Goal: Information Seeking & Learning: Learn about a topic

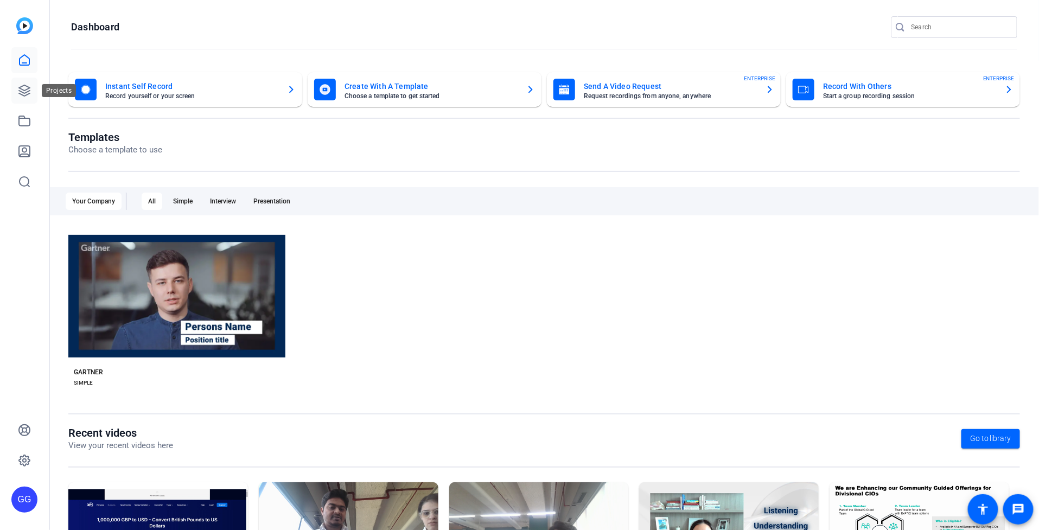
click at [21, 87] on icon at bounding box center [24, 90] width 11 height 11
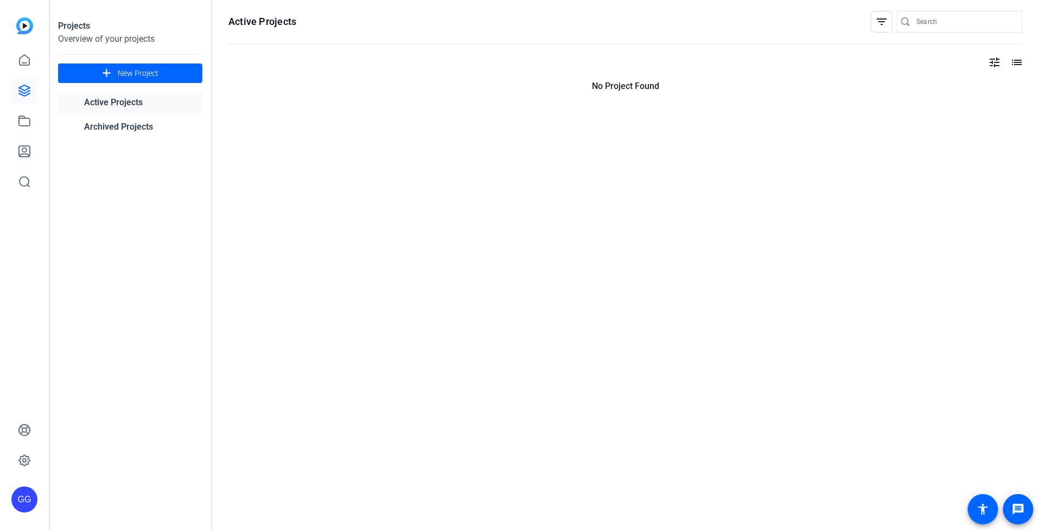
type input "[PERSON_NAME][EMAIL_ADDRESS][PERSON_NAME][PERSON_NAME][DOMAIN_NAME]"
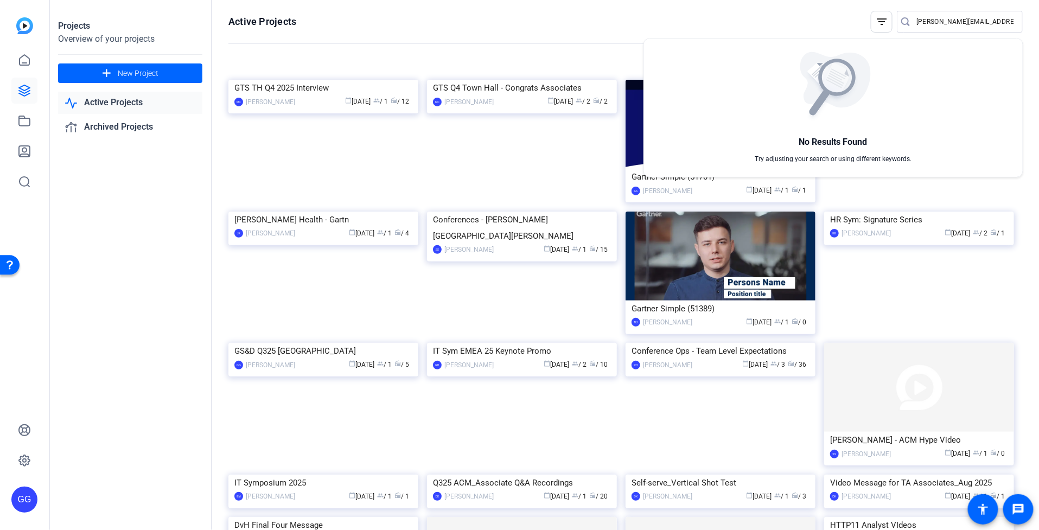
click at [549, 10] on div at bounding box center [519, 265] width 1039 height 530
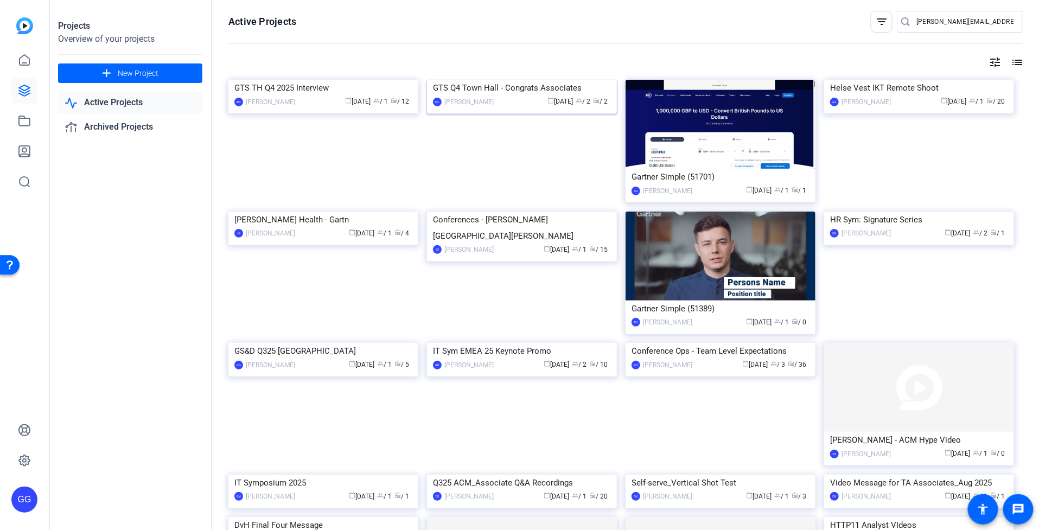
click at [523, 96] on div "GTS Q4 Town Hall - Congrats Associates" at bounding box center [522, 88] width 178 height 16
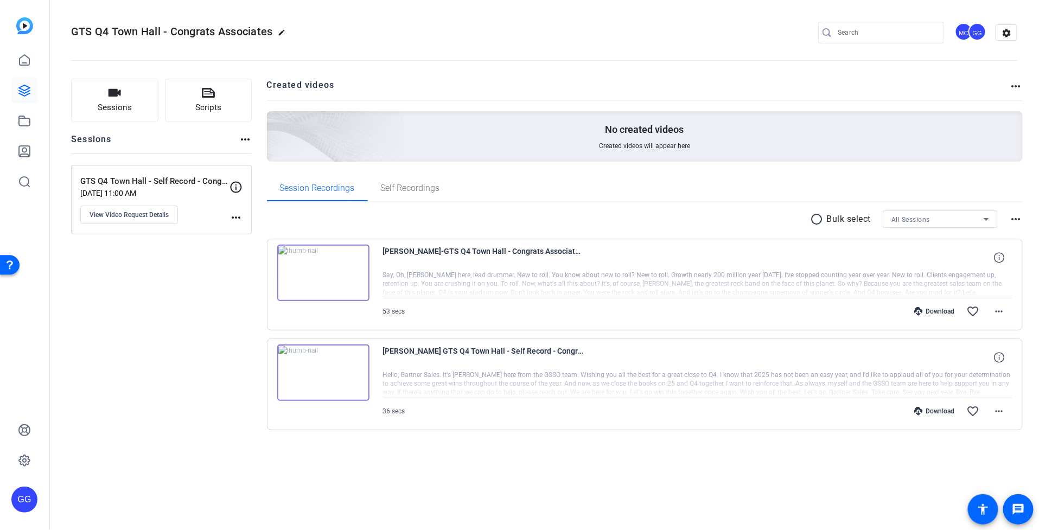
click at [330, 265] on img at bounding box center [323, 273] width 92 height 56
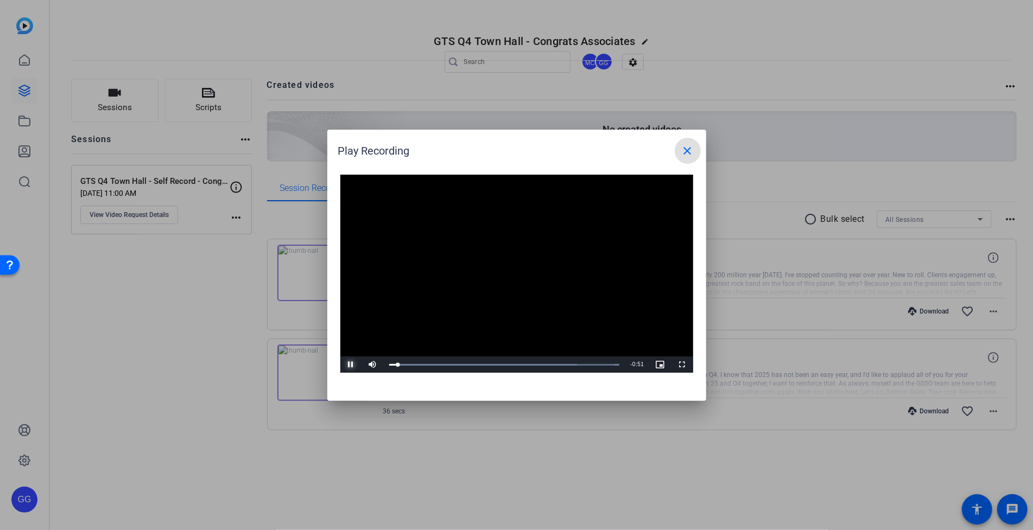
click at [354, 365] on span "Video Player" at bounding box center [351, 365] width 22 height 0
drag, startPoint x: 399, startPoint y: 364, endPoint x: 373, endPoint y: 362, distance: 26.1
click at [373, 362] on div "Play Mute 98% Current Time 0:00 / Duration 0:53 Loaded : 100.00% 0:00 0:00 Stre…" at bounding box center [516, 364] width 353 height 16
click at [352, 365] on span "Video Player" at bounding box center [351, 365] width 22 height 0
click at [571, 358] on div "Loaded : 100.00% 0:43 0:22" at bounding box center [504, 364] width 241 height 16
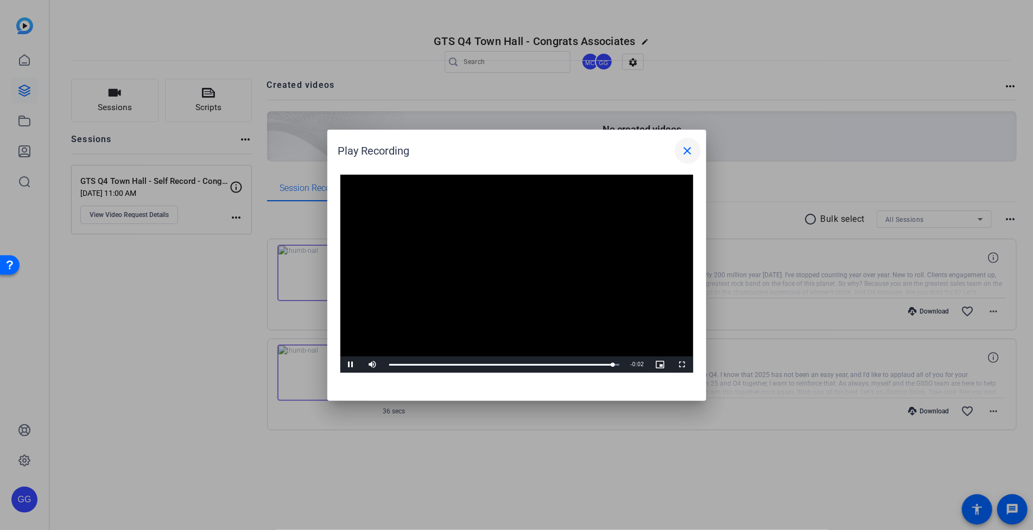
click at [687, 150] on mat-icon "close" at bounding box center [687, 150] width 13 height 13
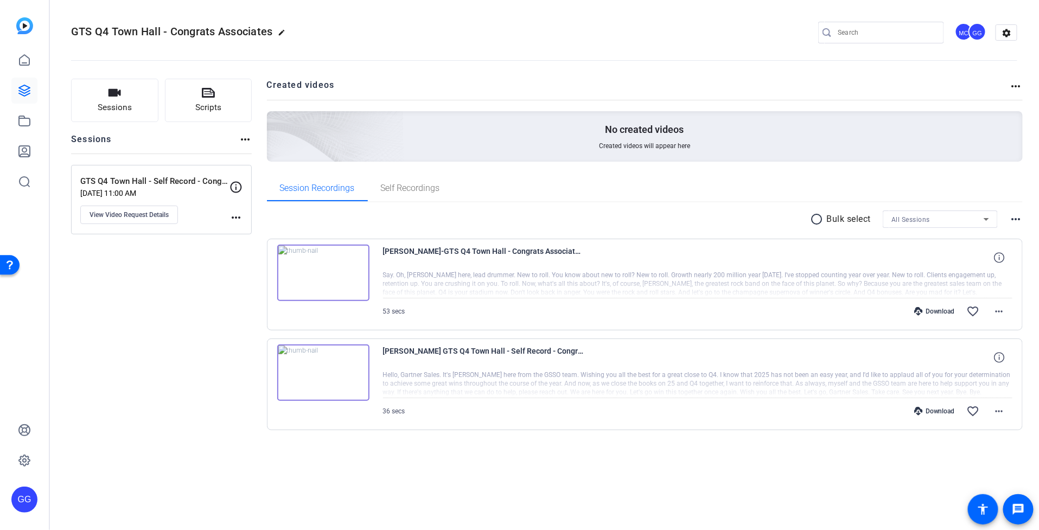
click at [325, 375] on img at bounding box center [323, 373] width 92 height 56
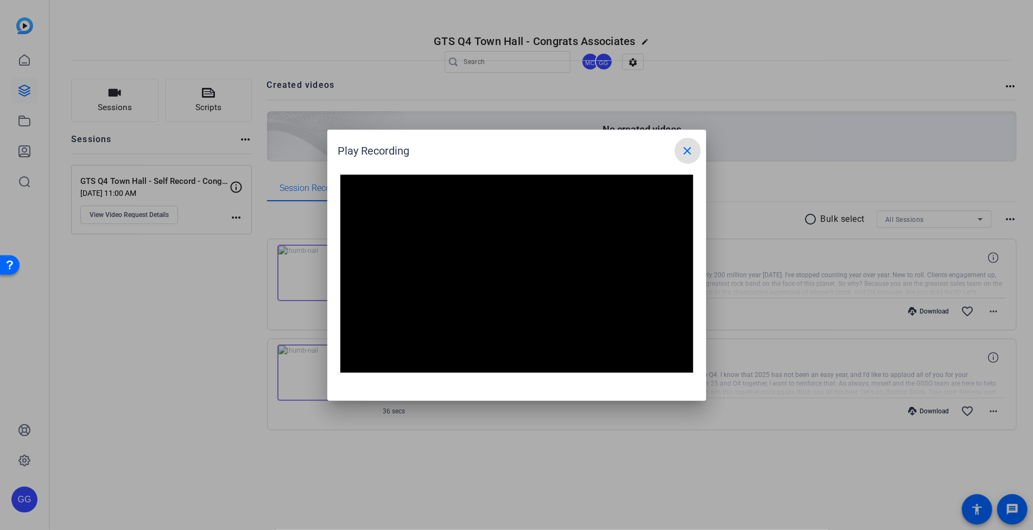
click at [691, 149] on mat-icon "close" at bounding box center [687, 150] width 13 height 13
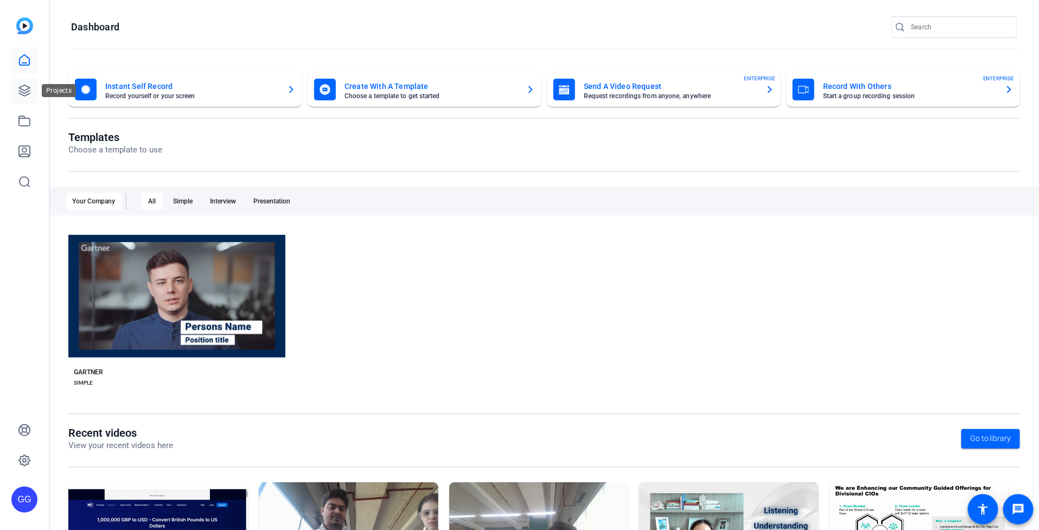
click at [30, 80] on link at bounding box center [24, 91] width 26 height 26
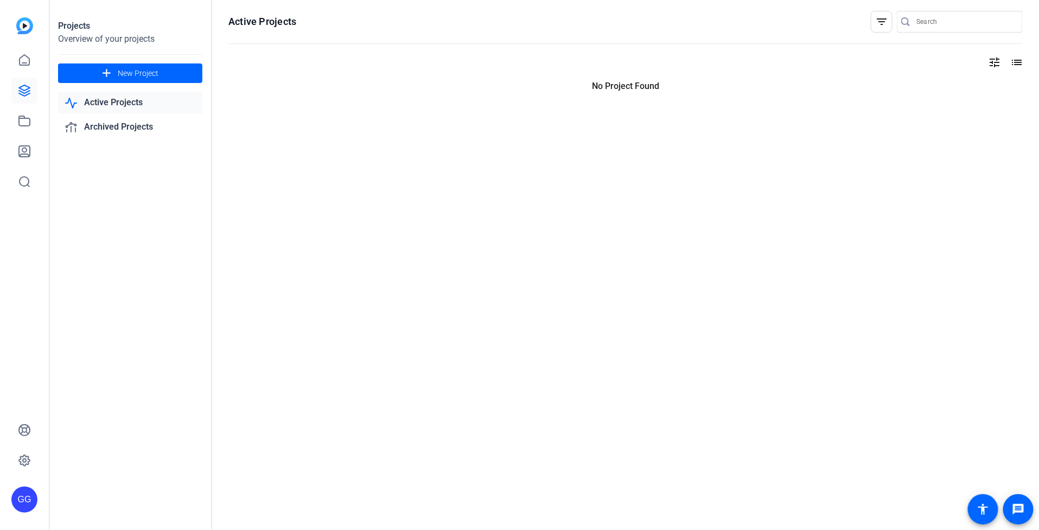
type input "[PERSON_NAME][EMAIL_ADDRESS][PERSON_NAME][PERSON_NAME][DOMAIN_NAME]"
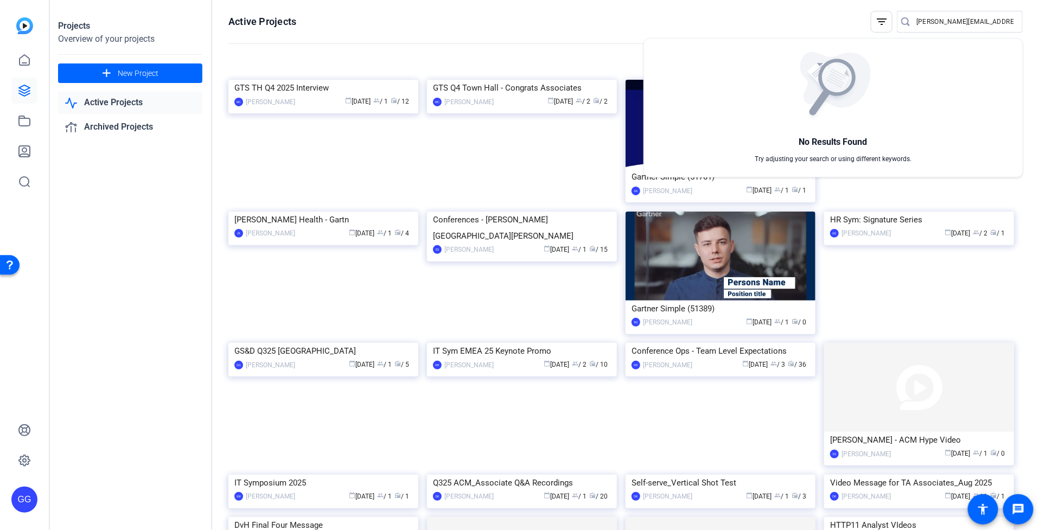
click at [577, 35] on div at bounding box center [519, 265] width 1039 height 530
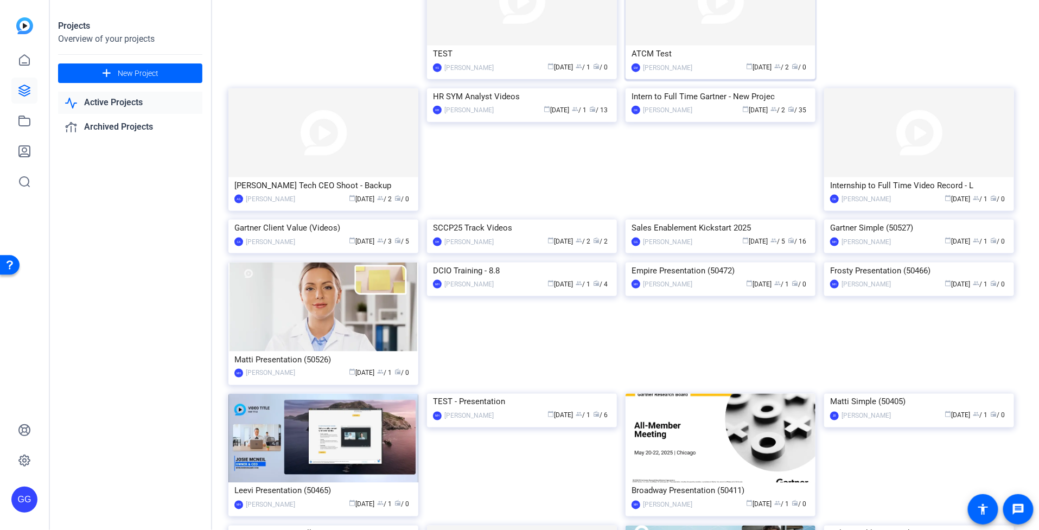
scroll to position [570, 0]
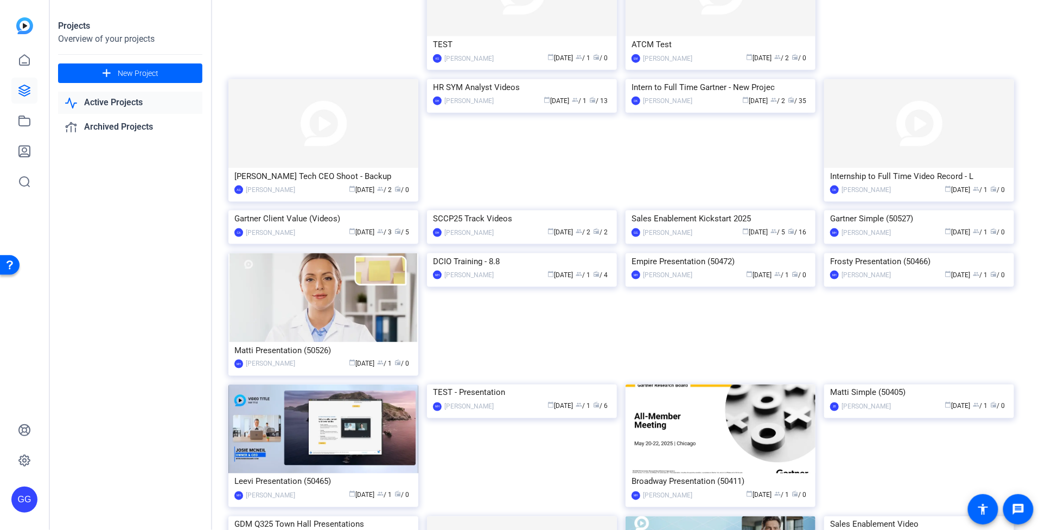
click at [679, 227] on div "Sales Enablement Kickstart 2025" at bounding box center [721, 219] width 178 height 16
